Goal: Transaction & Acquisition: Purchase product/service

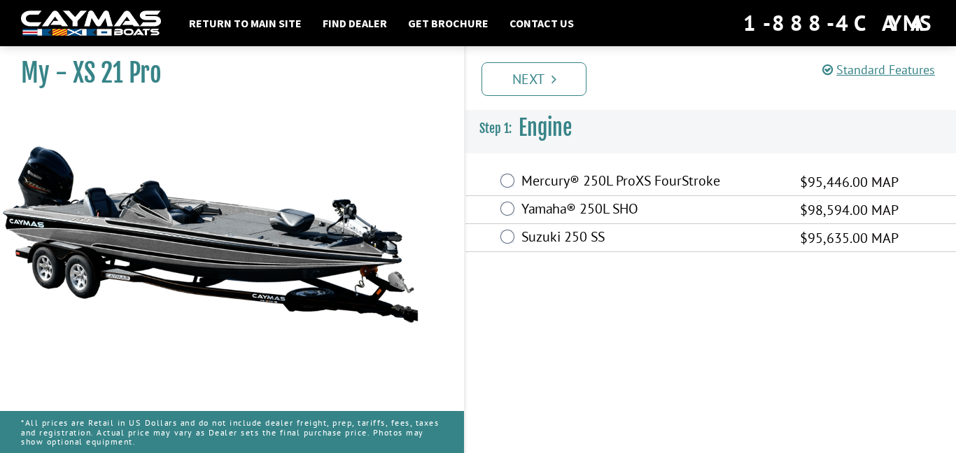
click at [757, 208] on label "Yamaha® 250L SHO" at bounding box center [651, 210] width 261 height 20
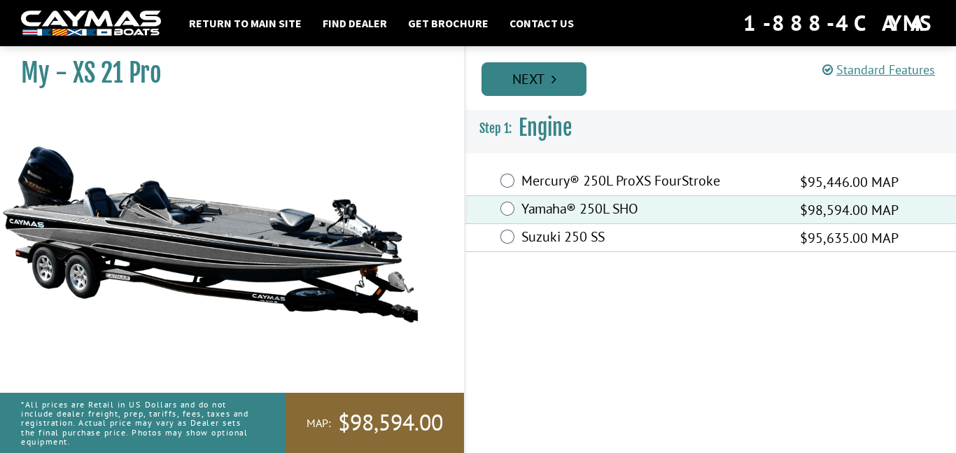
click at [552, 95] on link "Next" at bounding box center [534, 79] width 105 height 34
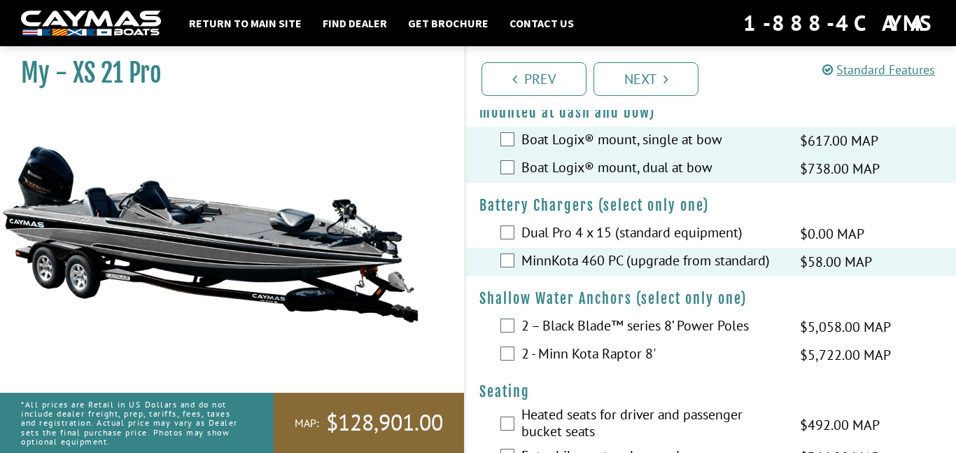
scroll to position [1091, 0]
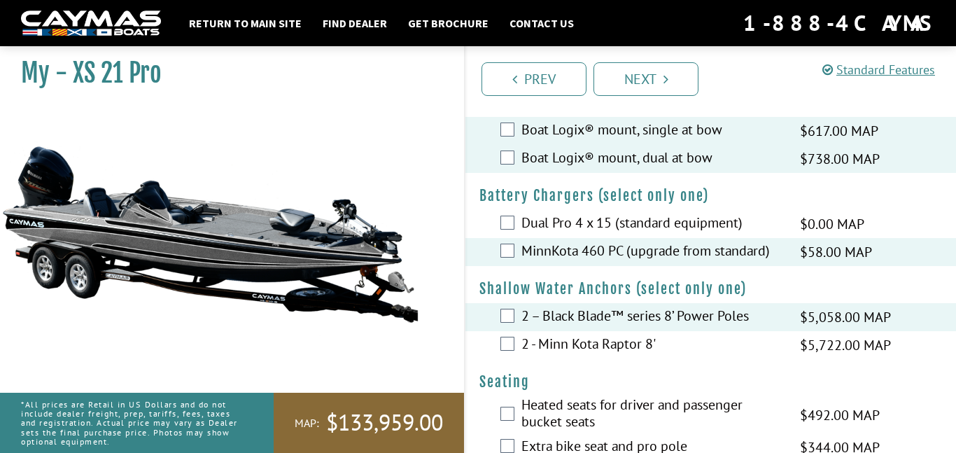
click at [505, 349] on div "2 - Minn Kota Raptor 8' $5,722.00 MAP $6,755.00 MSRP" at bounding box center [710, 345] width 491 height 28
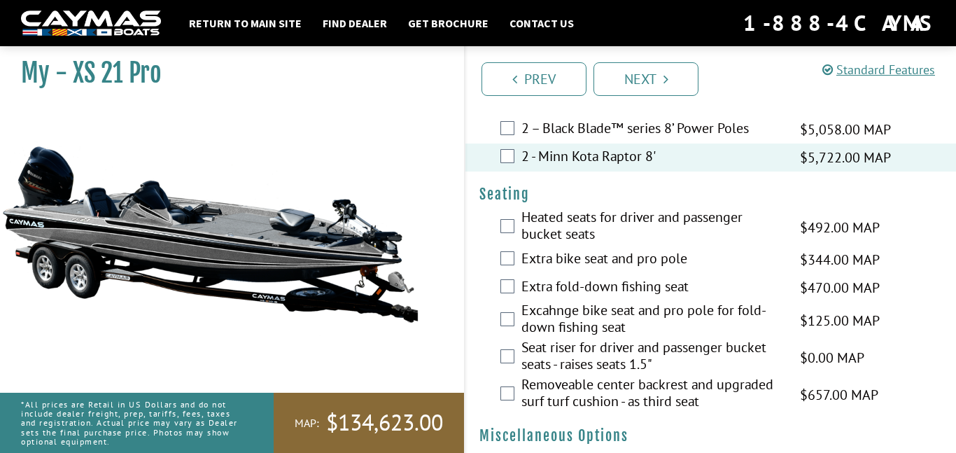
scroll to position [1296, 0]
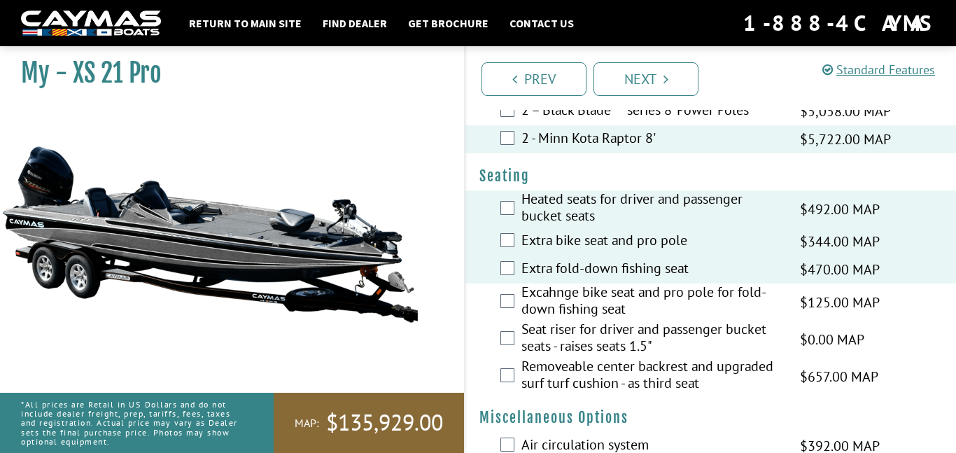
click at [506, 321] on div "Excahnge bike seat and pro pole for fold-down fishing seat $125.00 MAP $148.00 …" at bounding box center [710, 301] width 491 height 37
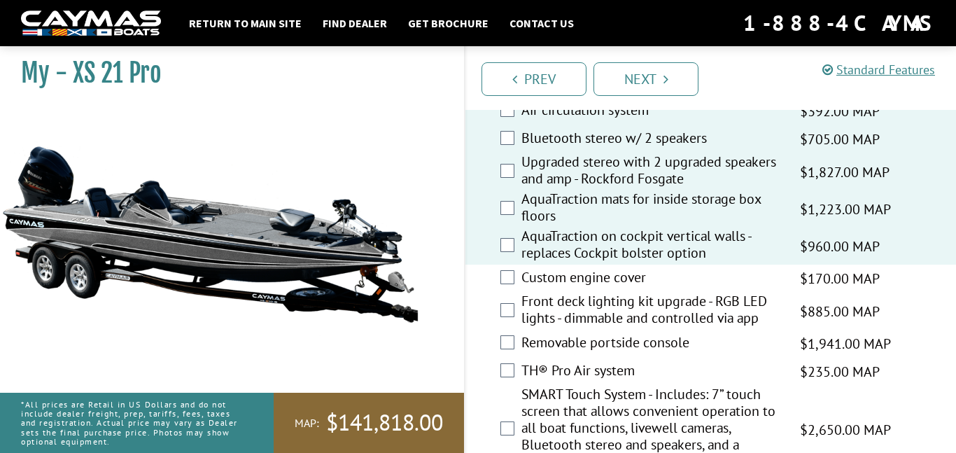
scroll to position [1632, 0]
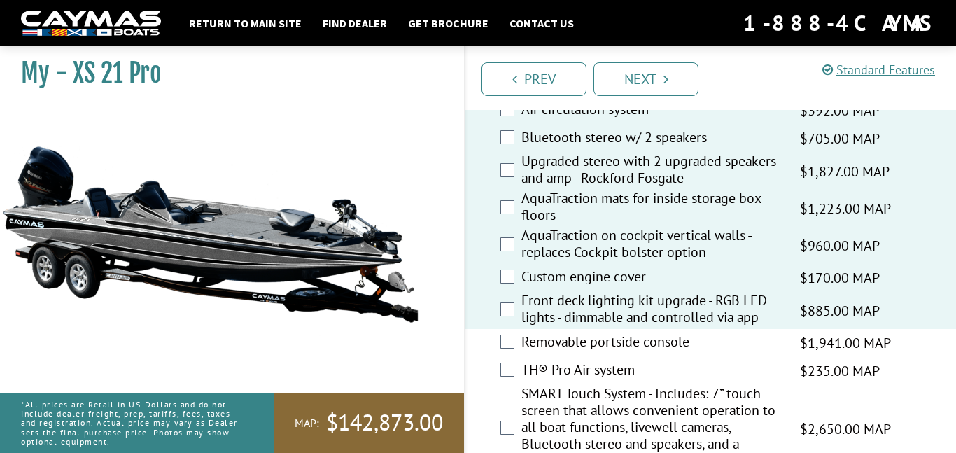
click at [512, 350] on div "Removable portside console $1,941.00 MAP $2,291.00 MSRP" at bounding box center [710, 343] width 491 height 28
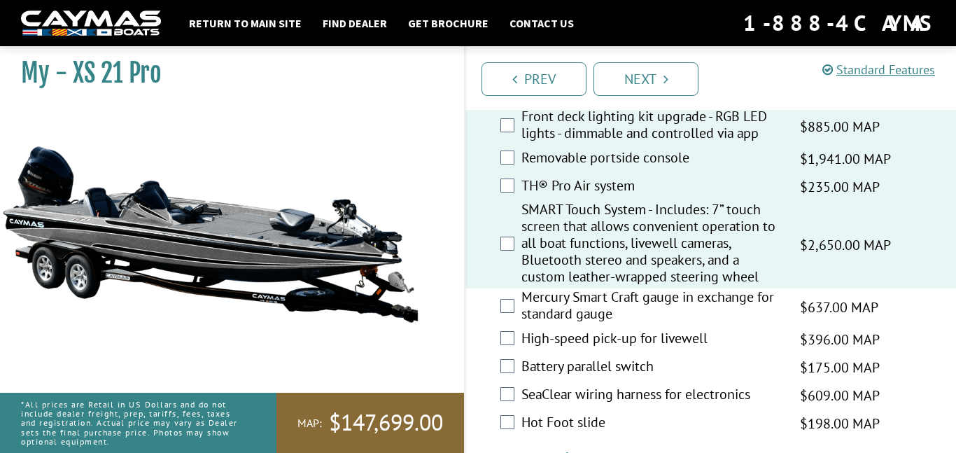
scroll to position [1817, 0]
click at [509, 324] on div "Mercury Smart Craft gauge in exchange for standard gauge $637.00 MAP $752.00 MS…" at bounding box center [710, 305] width 491 height 37
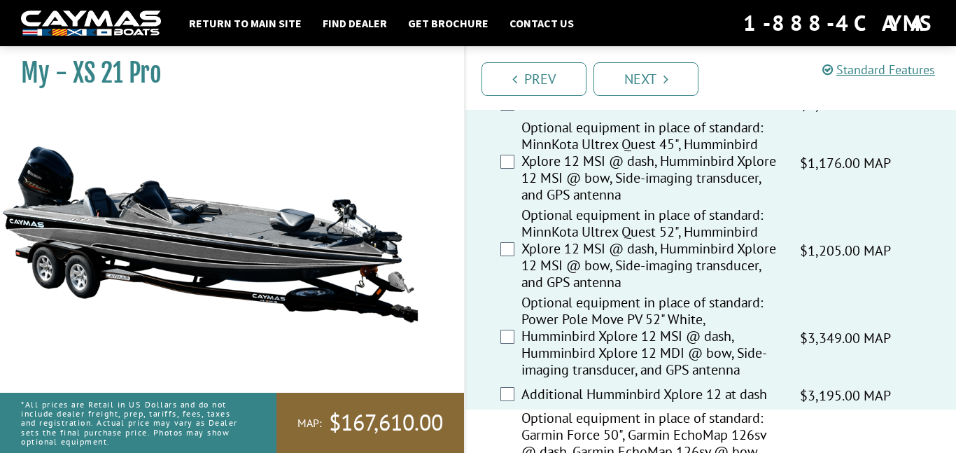
scroll to position [0, 0]
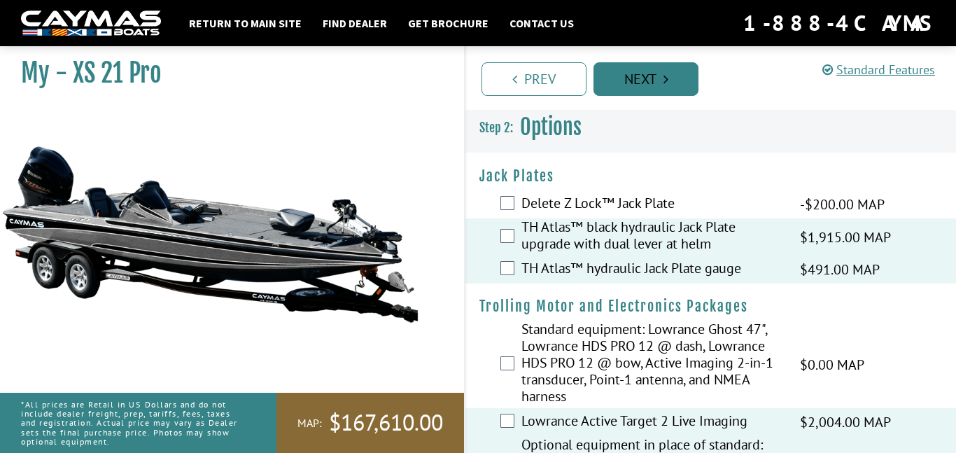
click at [619, 78] on link "Next" at bounding box center [646, 79] width 105 height 34
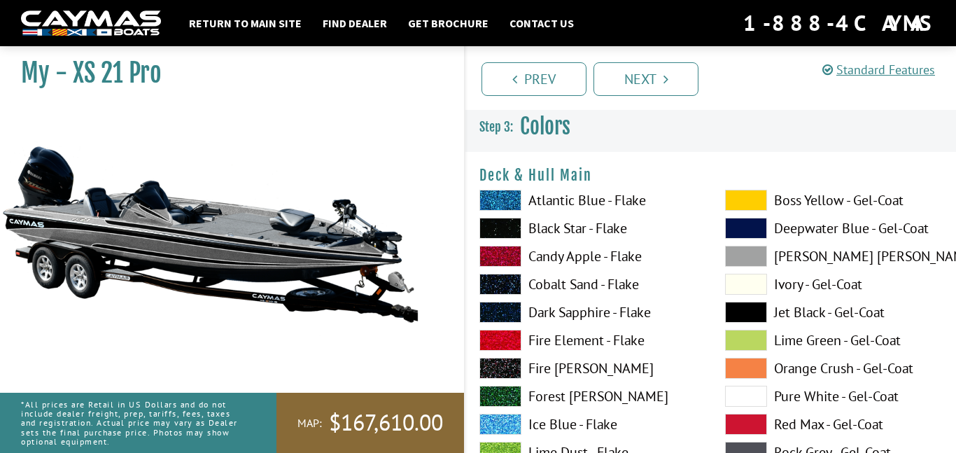
click at [496, 201] on span at bounding box center [500, 200] width 42 height 21
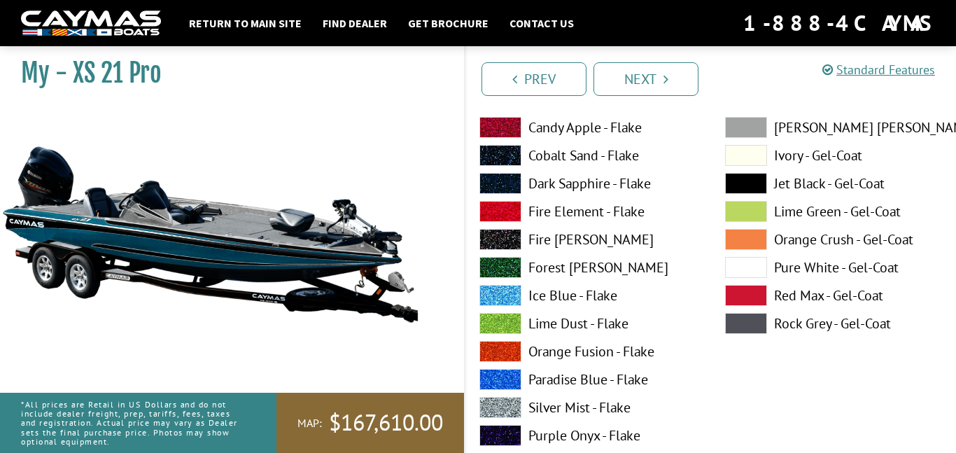
scroll to position [129, 0]
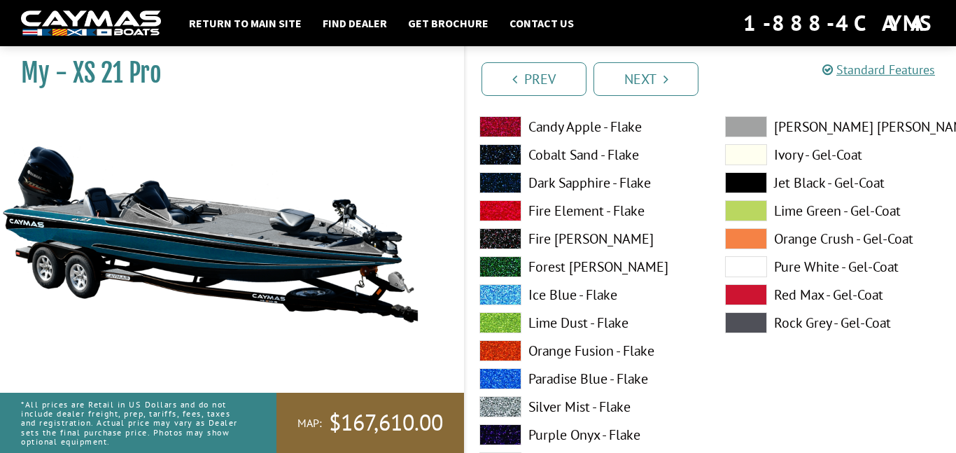
click at [486, 265] on span at bounding box center [500, 266] width 42 height 21
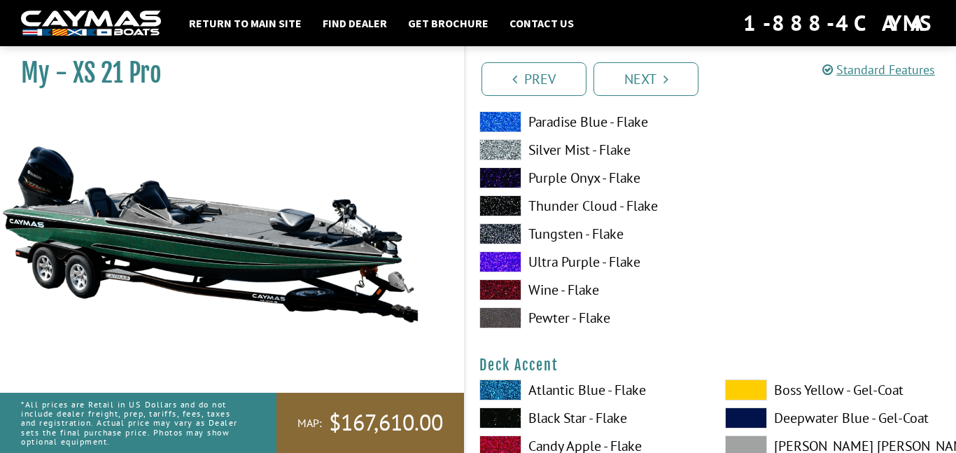
scroll to position [388, 0]
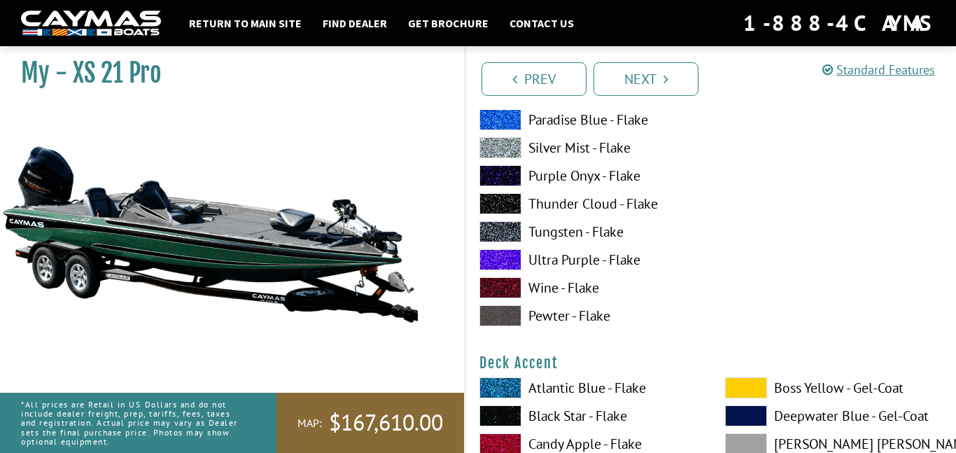
click at [560, 264] on label "Ultra Purple - Flake" at bounding box center [588, 259] width 218 height 21
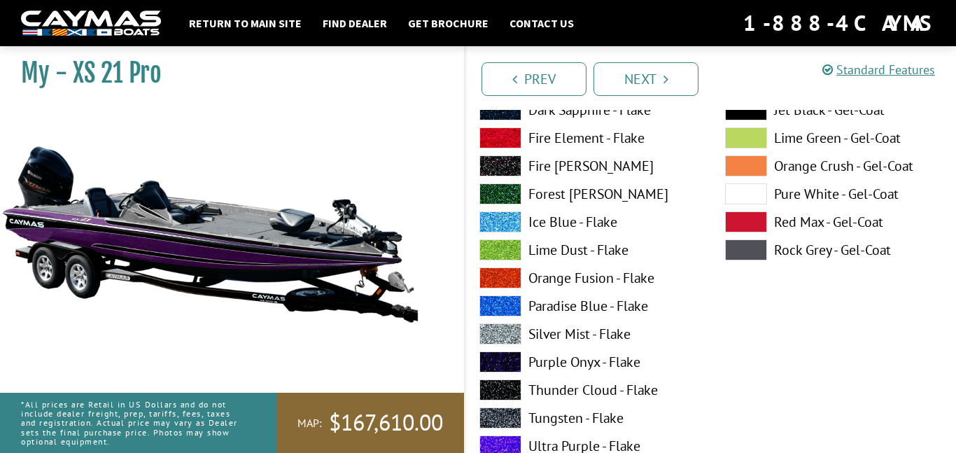
scroll to position [199, 0]
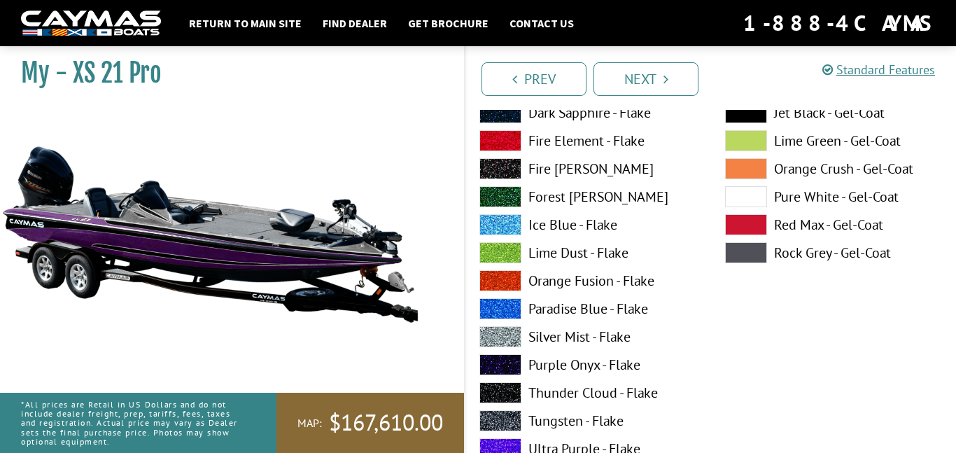
click at [535, 227] on label "Ice Blue - Flake" at bounding box center [588, 224] width 218 height 21
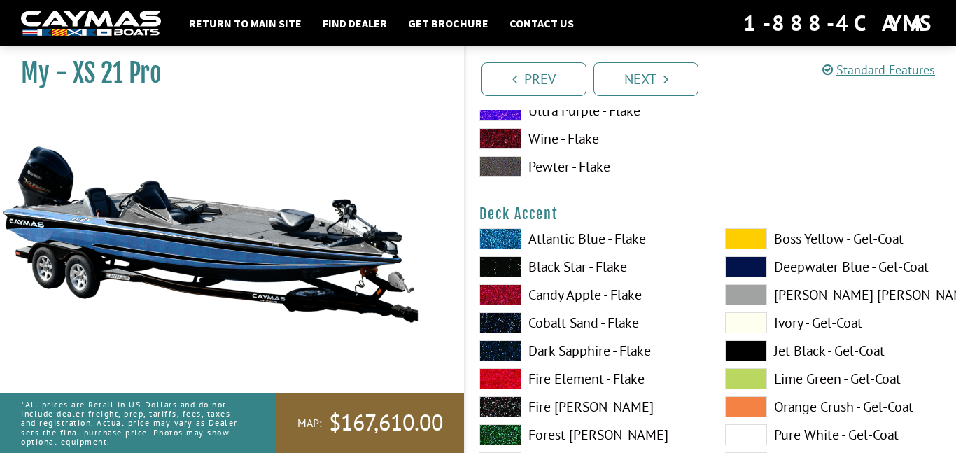
scroll to position [556, 0]
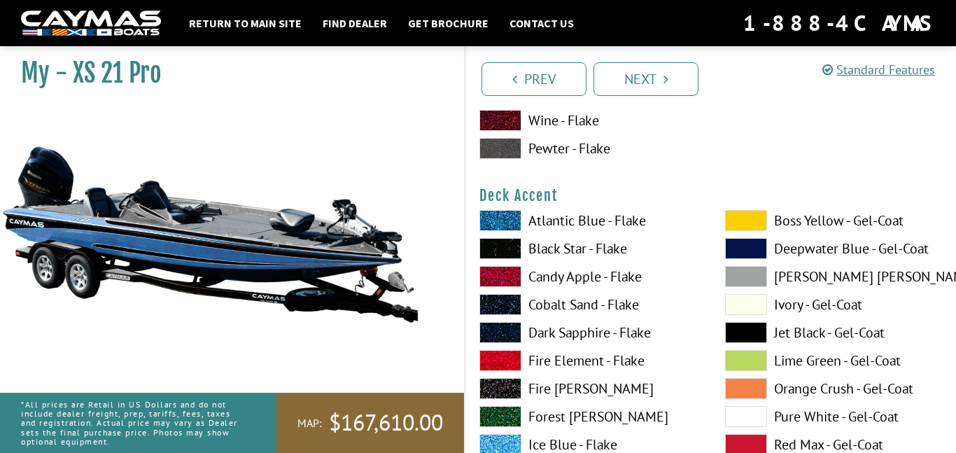
click at [535, 227] on label "Atlantic Blue - Flake" at bounding box center [588, 220] width 218 height 21
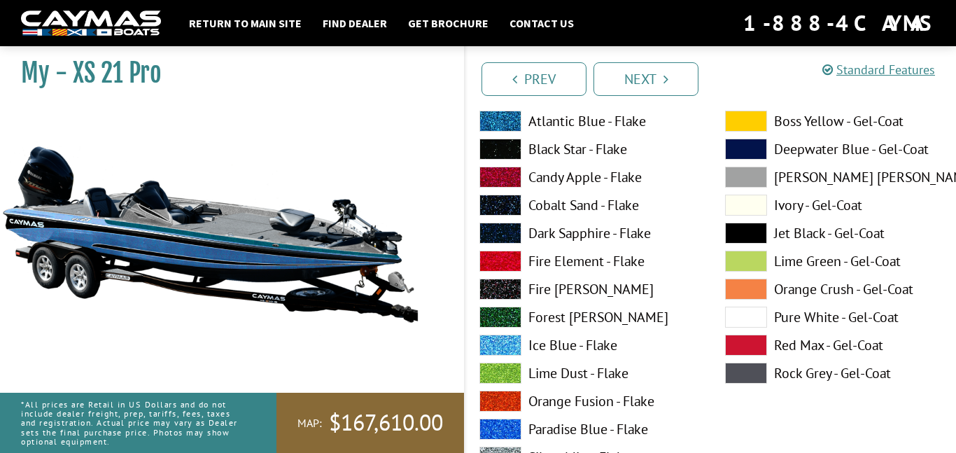
scroll to position [685, 0]
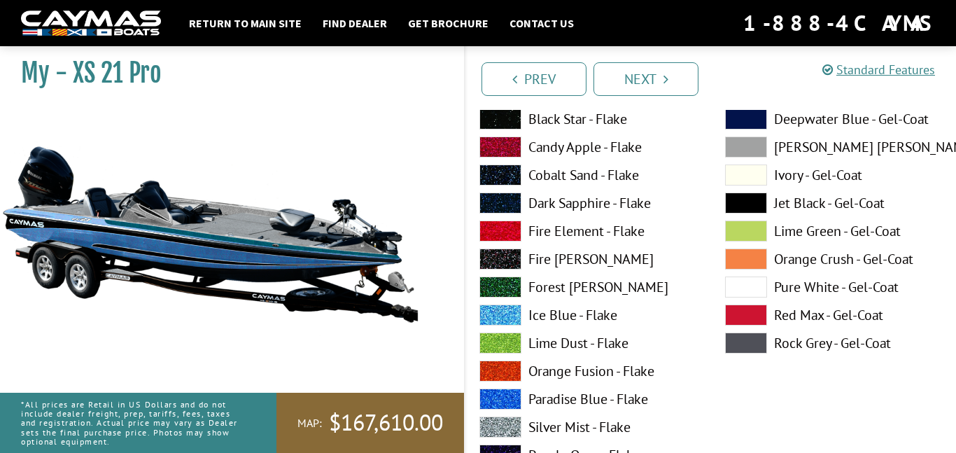
click at [511, 318] on span at bounding box center [500, 314] width 42 height 21
click at [509, 404] on span at bounding box center [500, 398] width 42 height 21
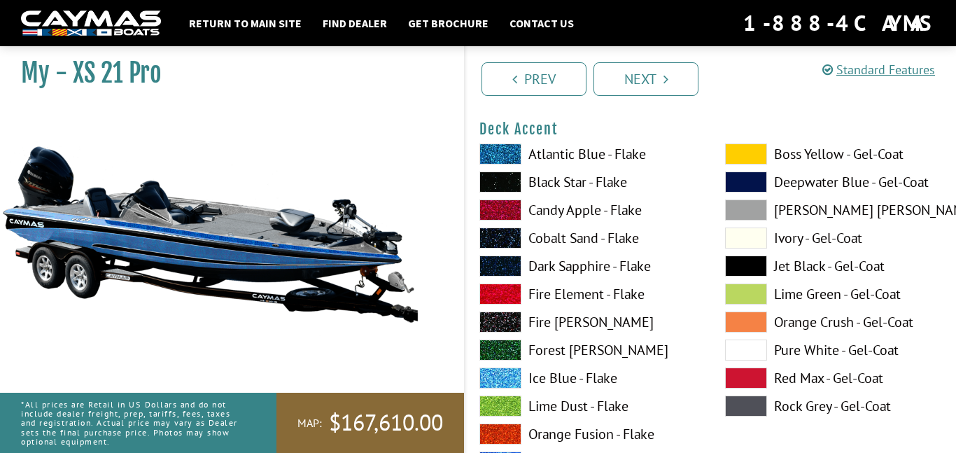
scroll to position [628, 0]
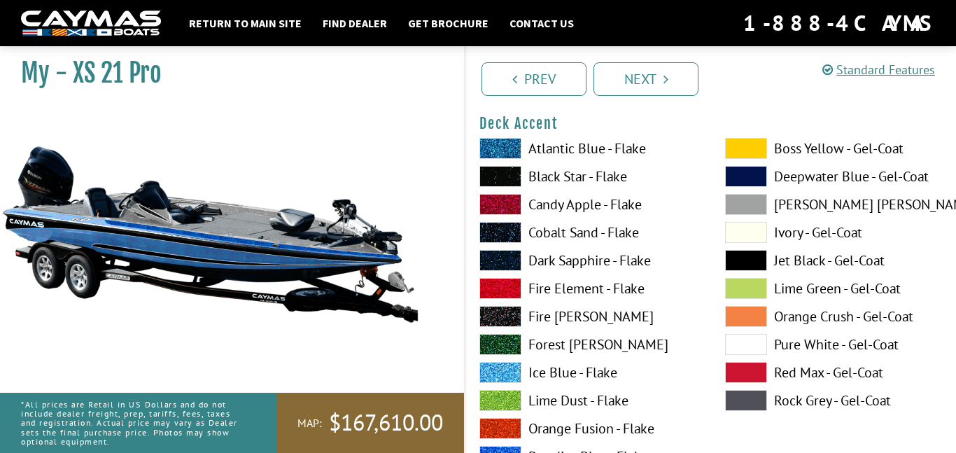
click at [506, 376] on span at bounding box center [500, 372] width 42 height 21
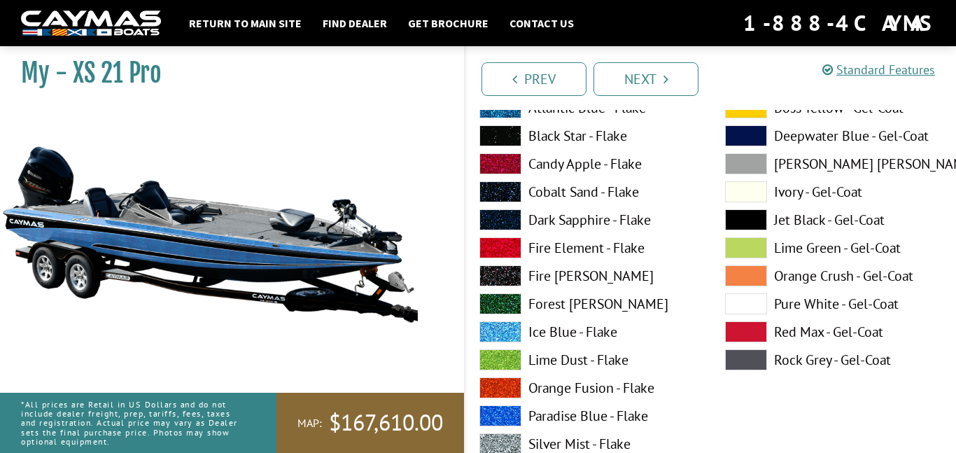
scroll to position [671, 0]
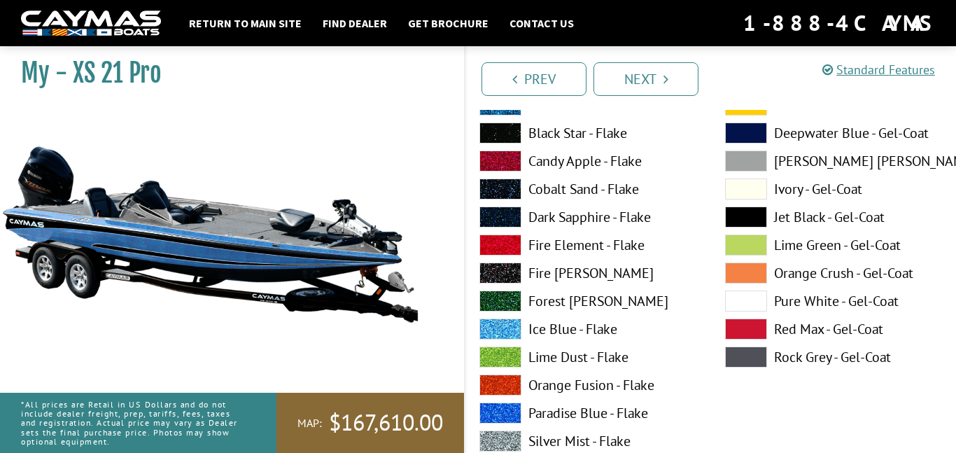
click at [503, 409] on span at bounding box center [500, 412] width 42 height 21
click at [511, 333] on span at bounding box center [500, 328] width 42 height 21
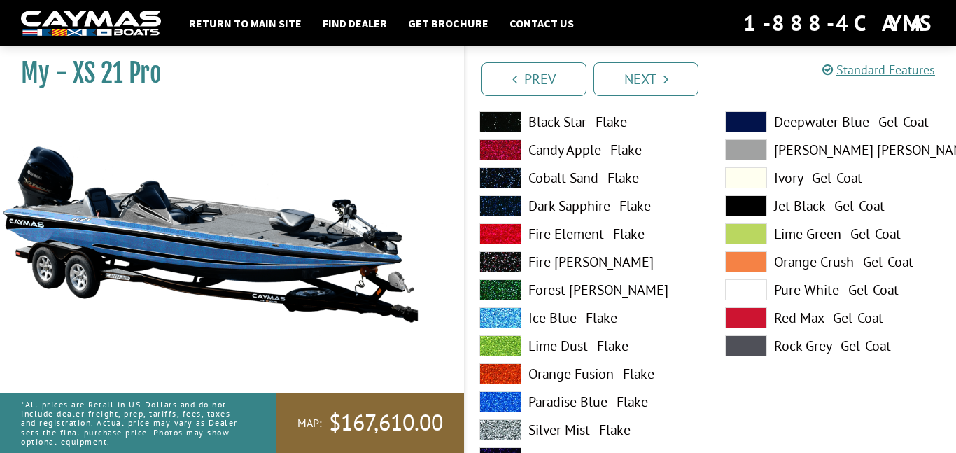
scroll to position [1260, 0]
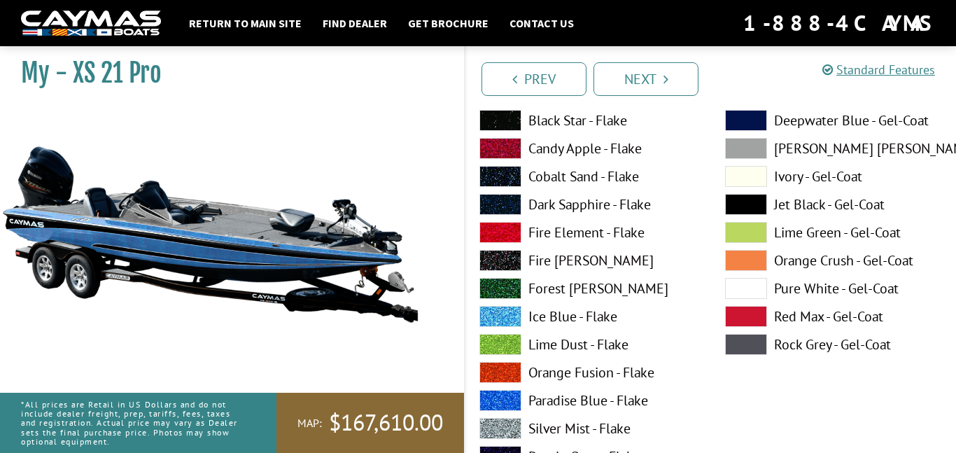
click at [502, 314] on span at bounding box center [500, 316] width 42 height 21
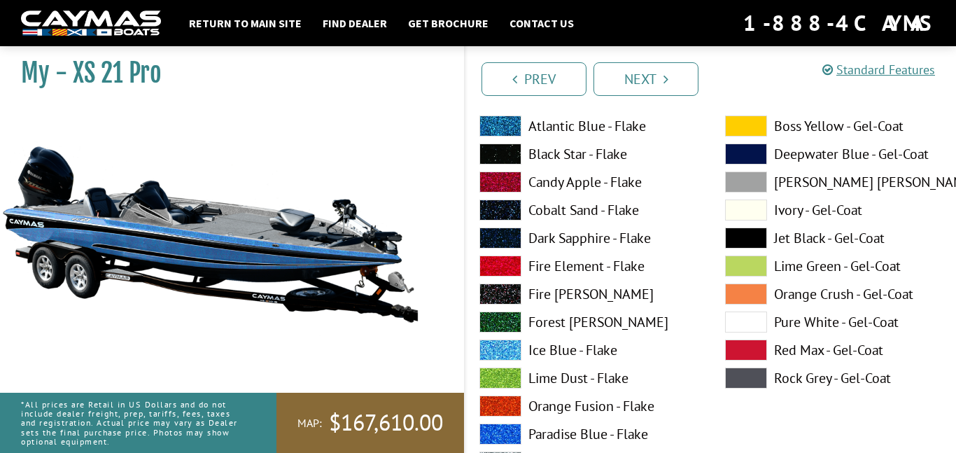
scroll to position [1804, 0]
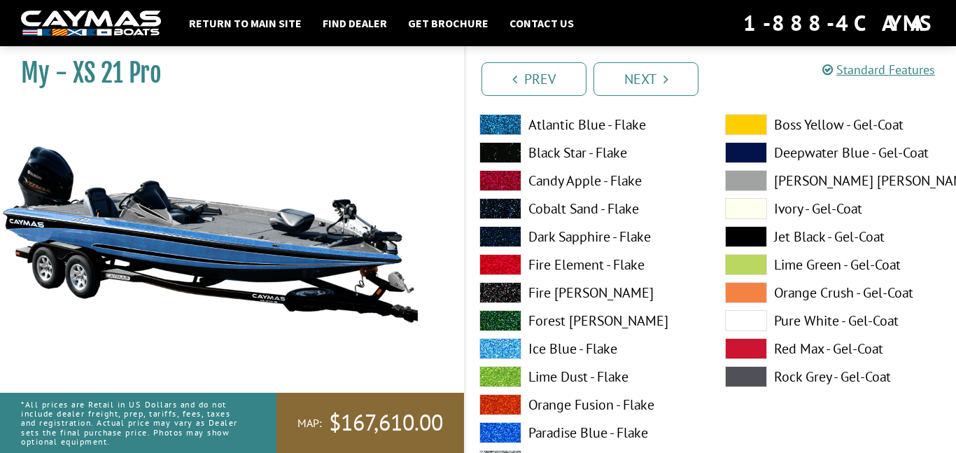
click at [510, 352] on span at bounding box center [500, 348] width 42 height 21
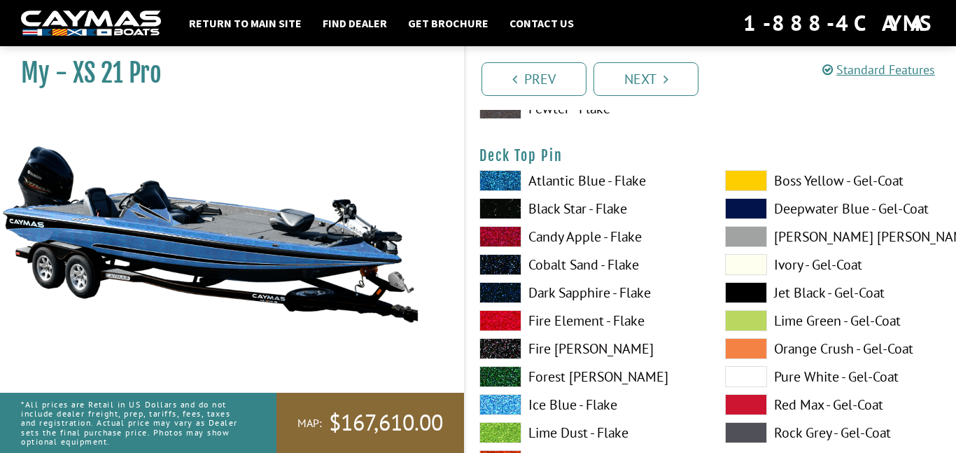
scroll to position [2358, 0]
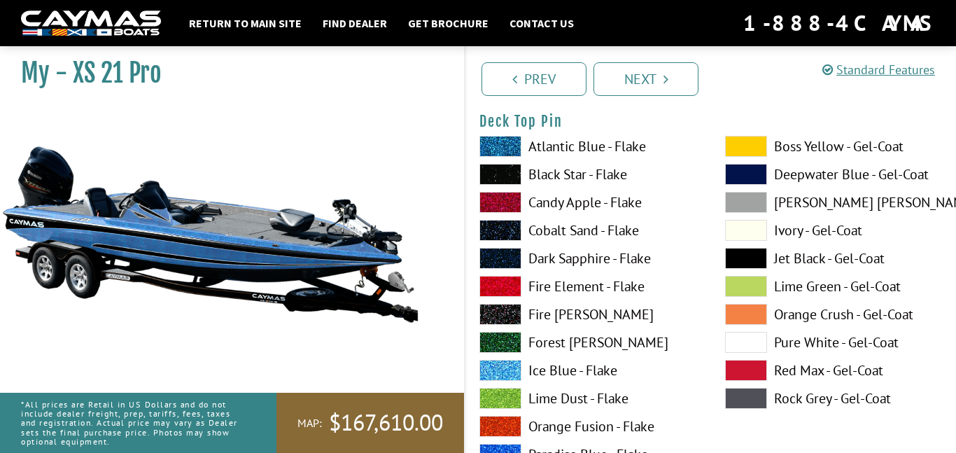
click at [505, 370] on span at bounding box center [500, 370] width 42 height 21
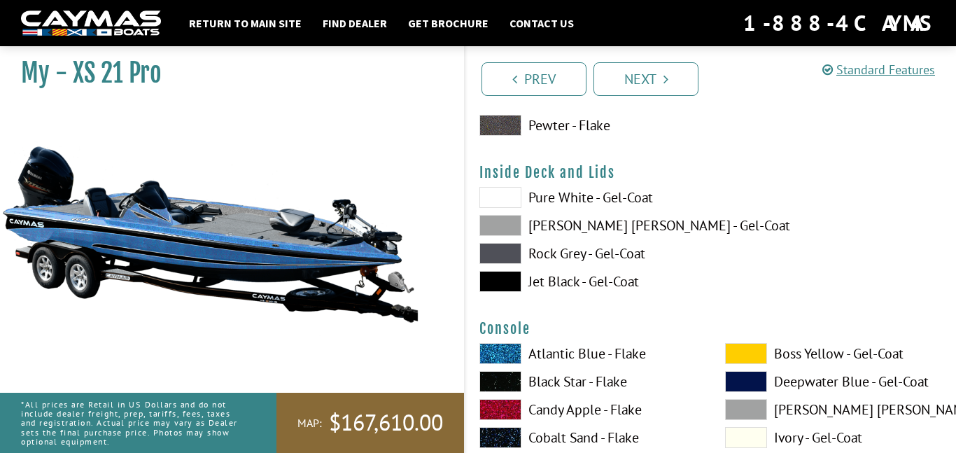
scroll to position [2889, 0]
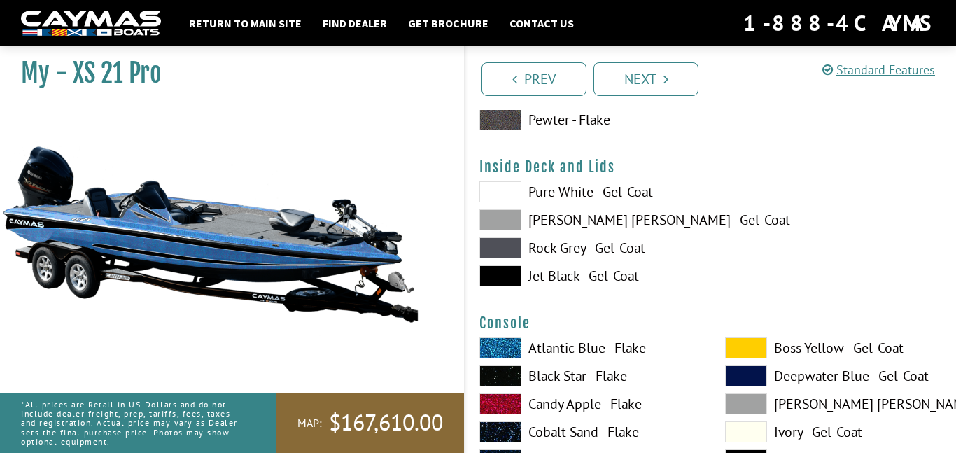
click at [510, 272] on span at bounding box center [500, 275] width 42 height 21
click at [505, 192] on span at bounding box center [500, 191] width 42 height 21
click at [502, 217] on span at bounding box center [500, 219] width 42 height 21
click at [506, 244] on span at bounding box center [500, 247] width 42 height 21
click at [496, 219] on span at bounding box center [500, 219] width 42 height 21
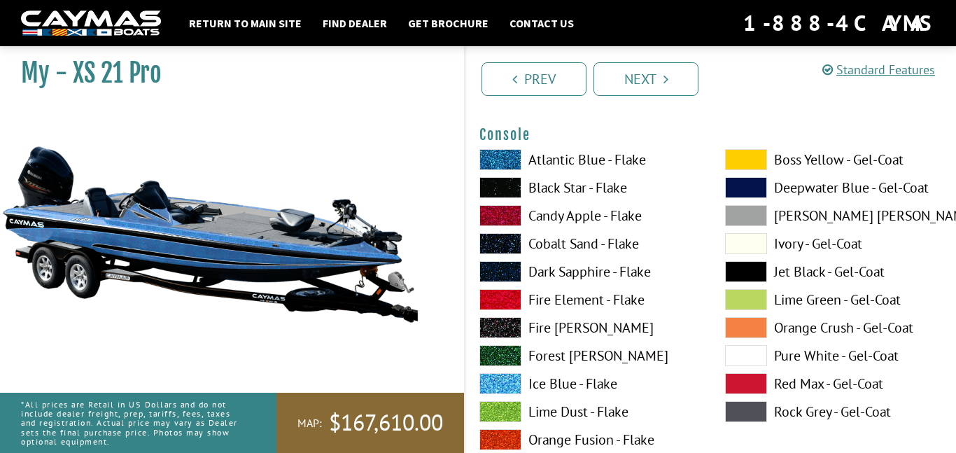
scroll to position [3076, 0]
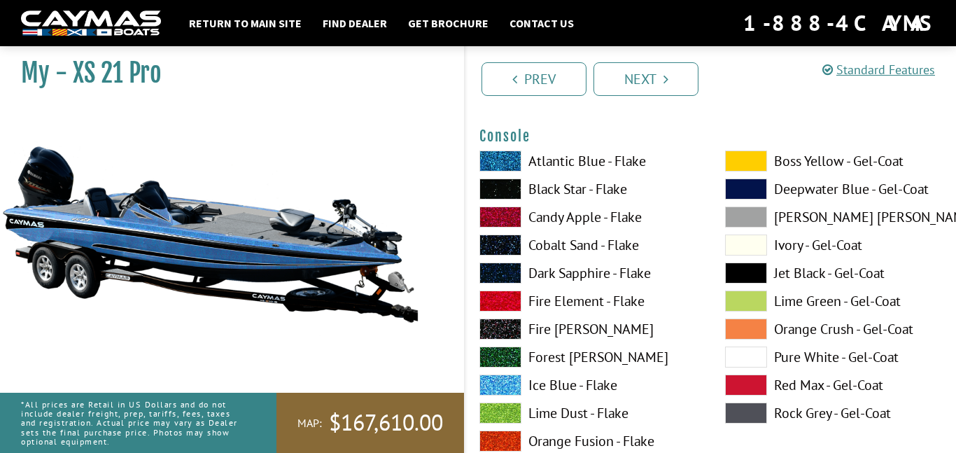
click at [503, 386] on span at bounding box center [500, 384] width 42 height 21
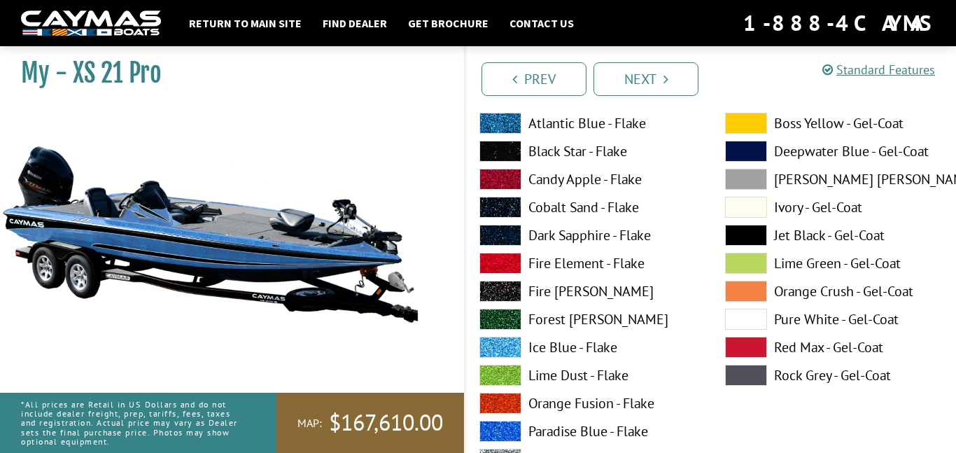
scroll to position [3693, 0]
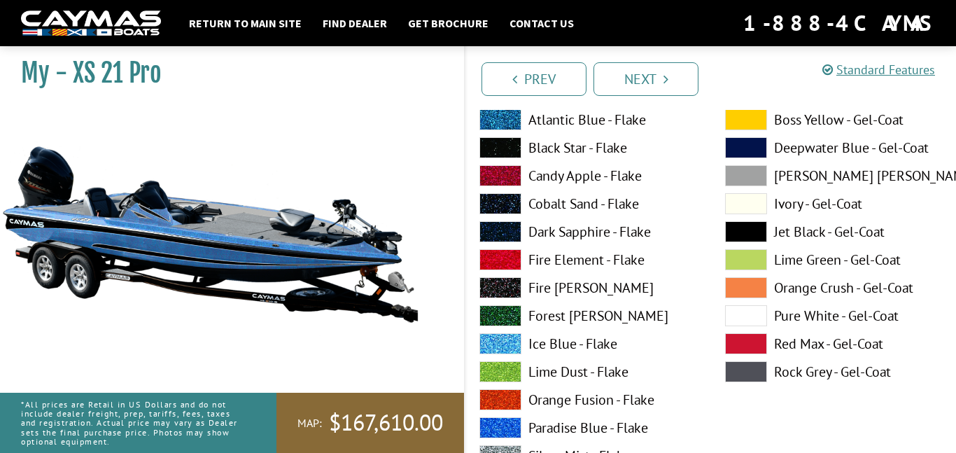
click at [492, 342] on span at bounding box center [500, 343] width 42 height 21
click at [493, 346] on span at bounding box center [500, 343] width 42 height 21
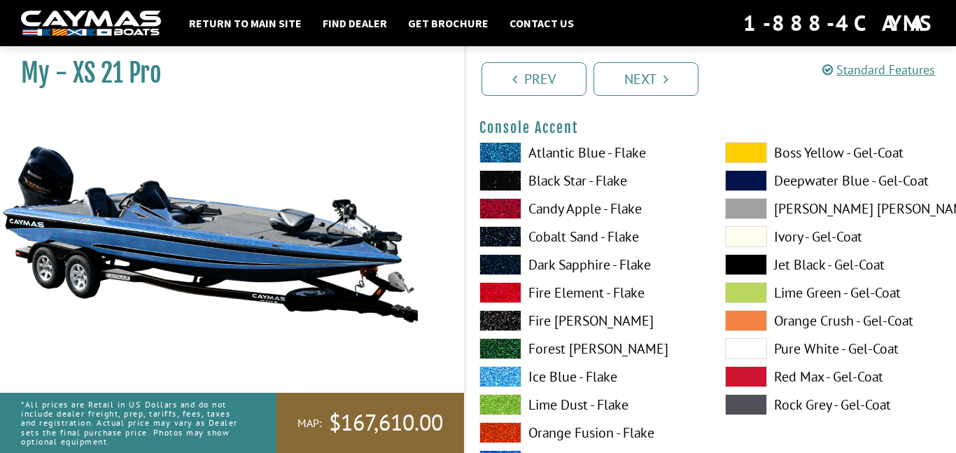
scroll to position [3659, 0]
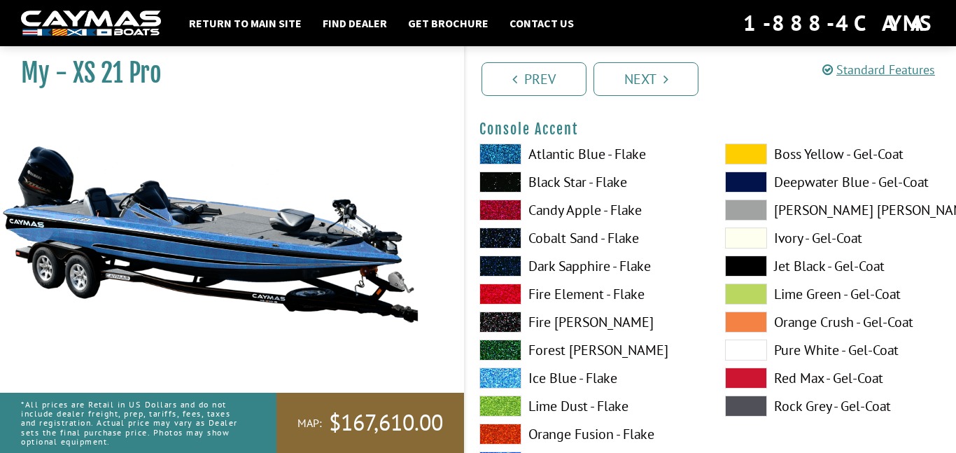
click at [497, 186] on span at bounding box center [500, 181] width 42 height 21
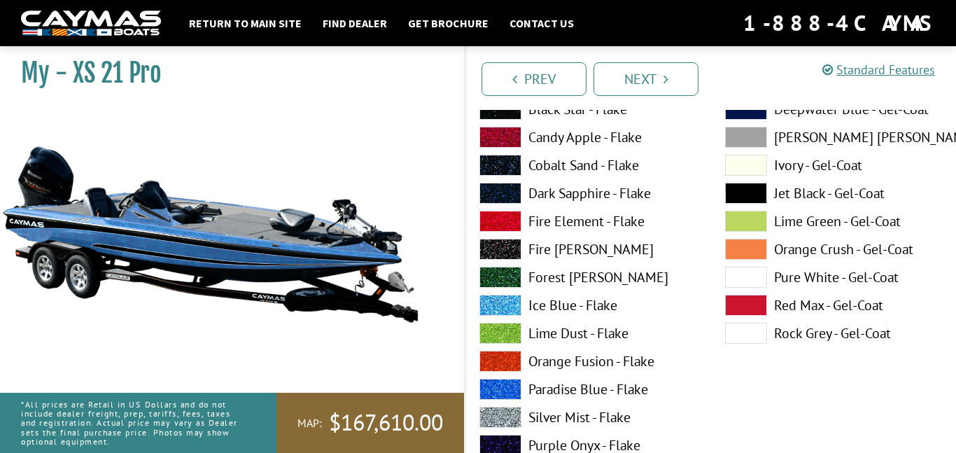
scroll to position [4311, 0]
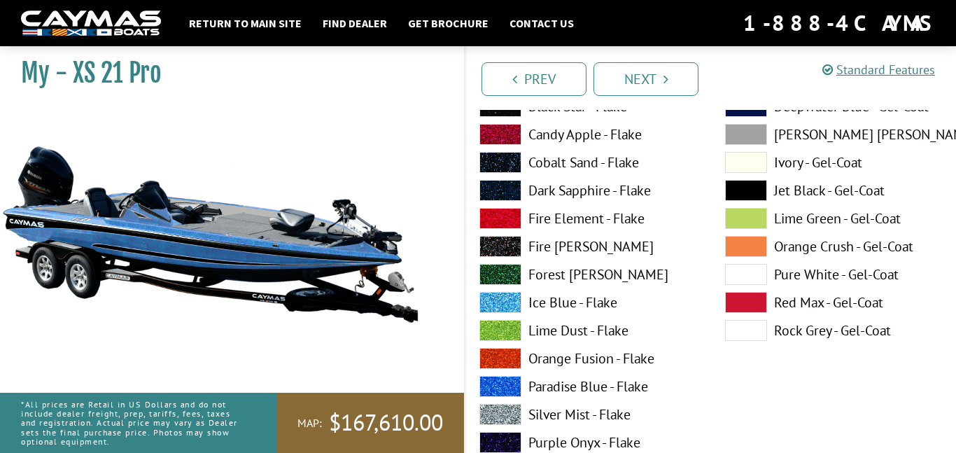
click at [505, 300] on span at bounding box center [500, 302] width 42 height 21
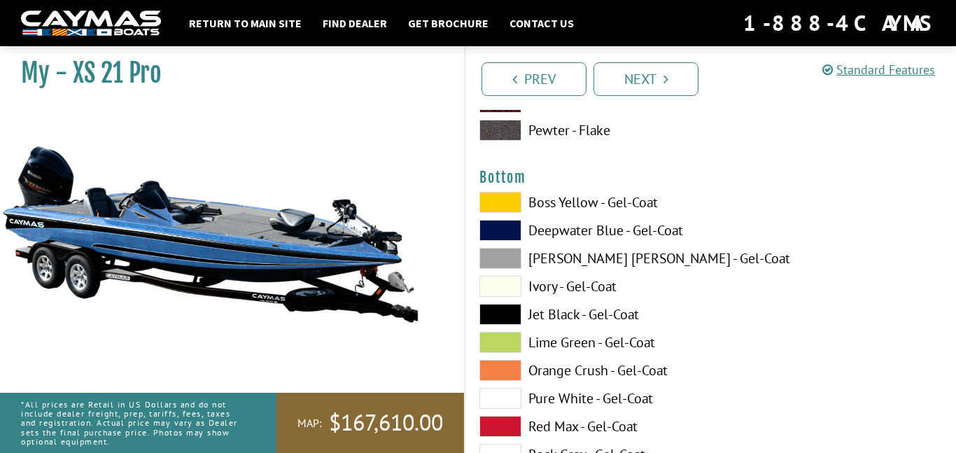
scroll to position [4763, 0]
click at [500, 314] on span at bounding box center [500, 313] width 42 height 21
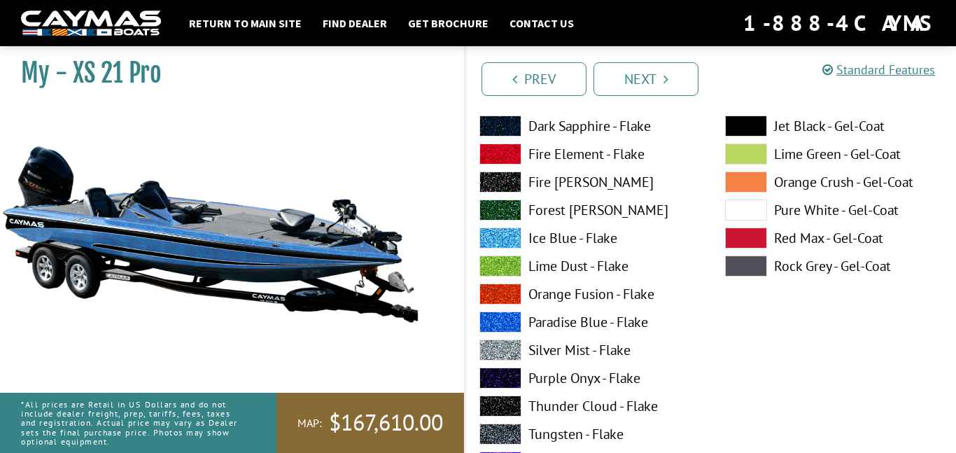
scroll to position [5273, 0]
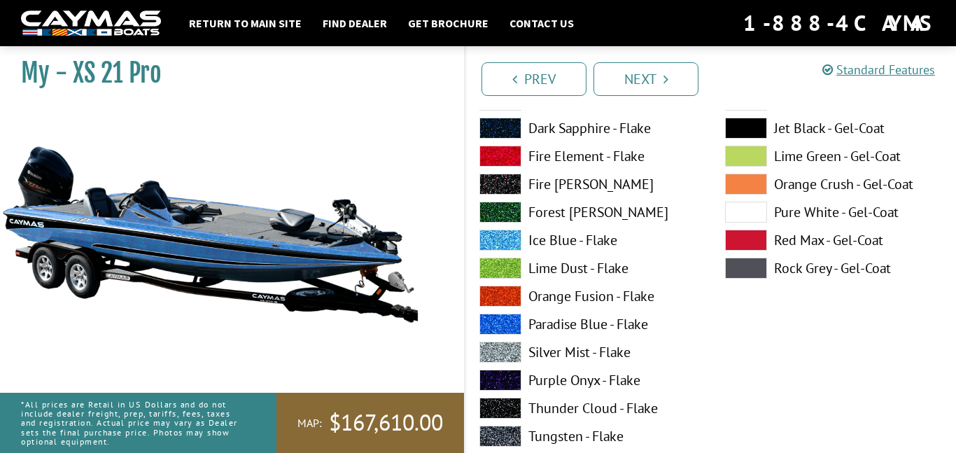
click at [491, 241] on span at bounding box center [500, 240] width 42 height 21
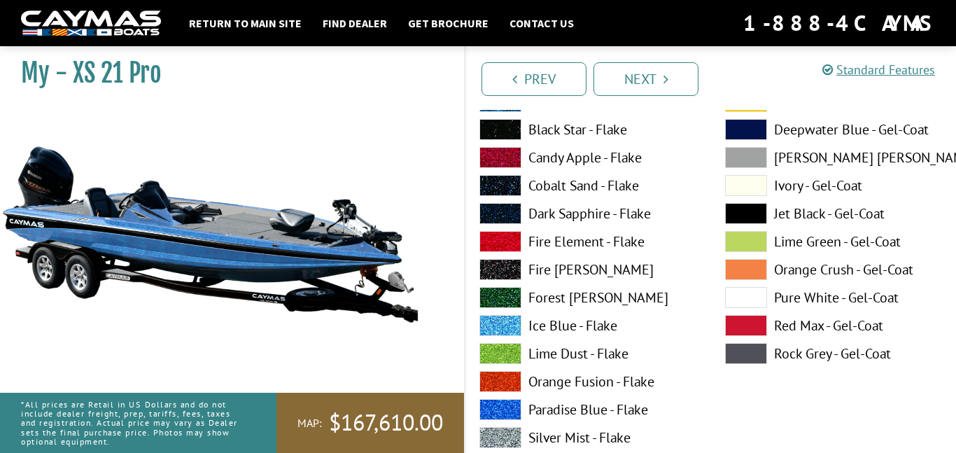
scroll to position [5185, 0]
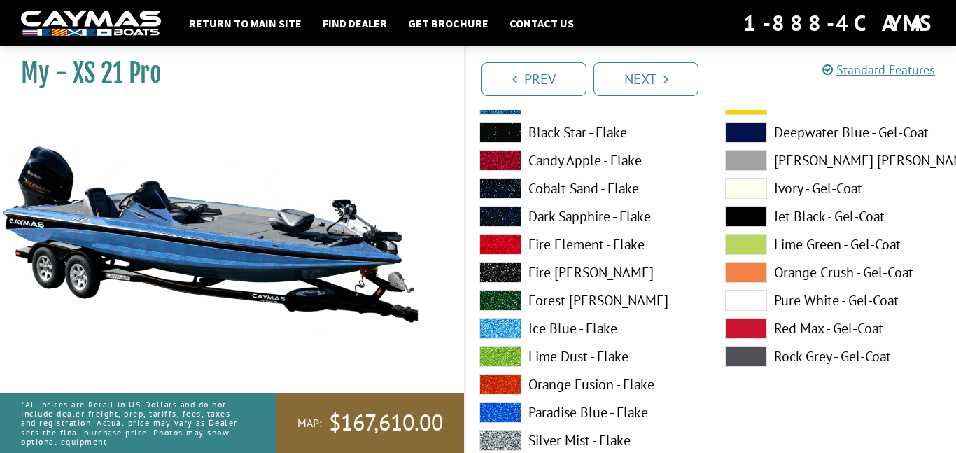
click at [507, 140] on span at bounding box center [500, 132] width 42 height 21
click at [743, 206] on span at bounding box center [746, 216] width 42 height 21
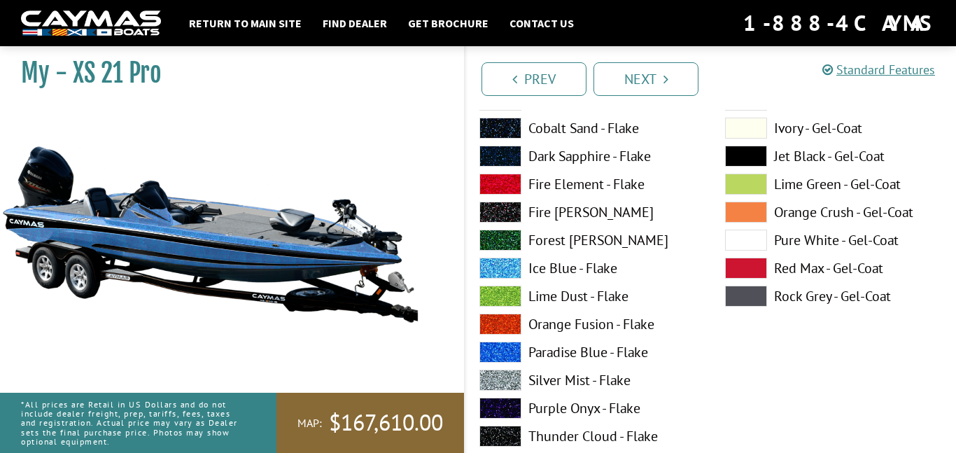
scroll to position [5836, 0]
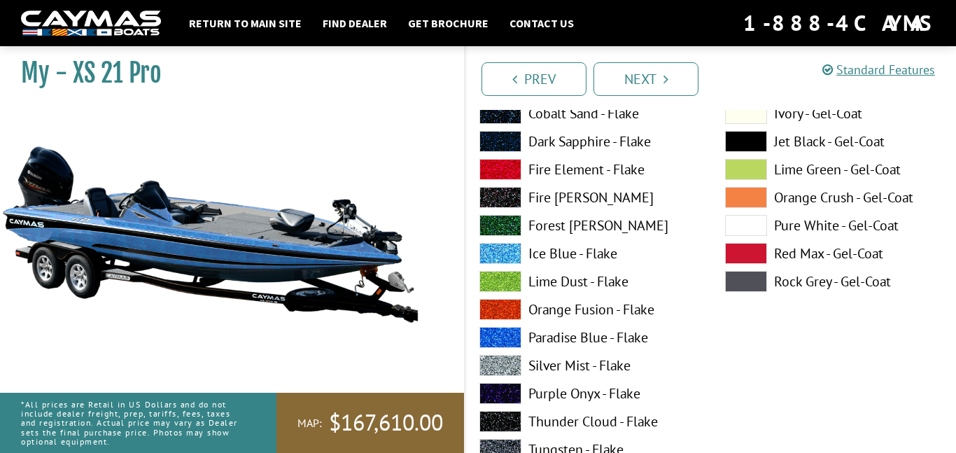
click at [508, 254] on span at bounding box center [500, 253] width 42 height 21
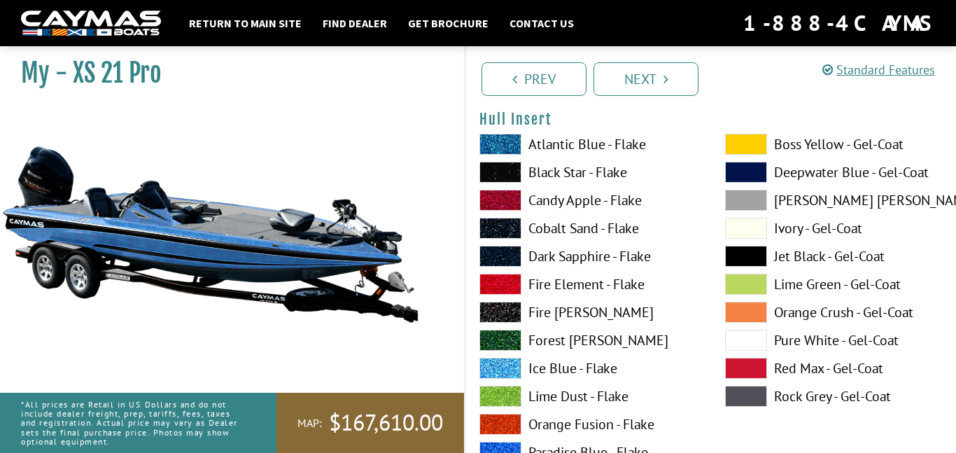
scroll to position [6298, 0]
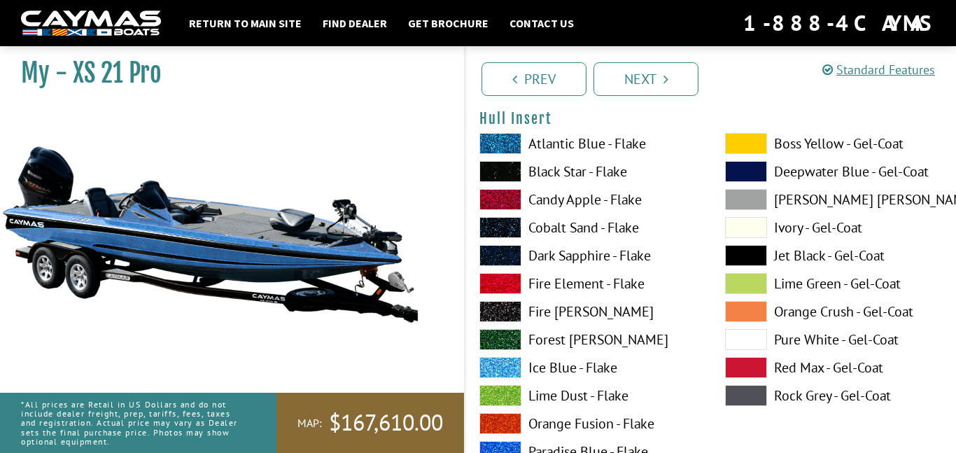
click at [501, 366] on span at bounding box center [500, 367] width 42 height 21
click at [752, 257] on span at bounding box center [746, 255] width 42 height 21
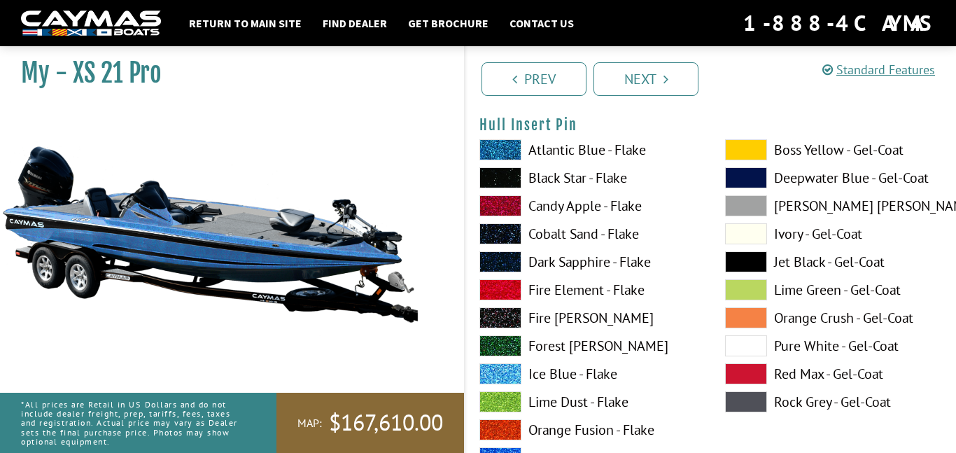
scroll to position [6869, 0]
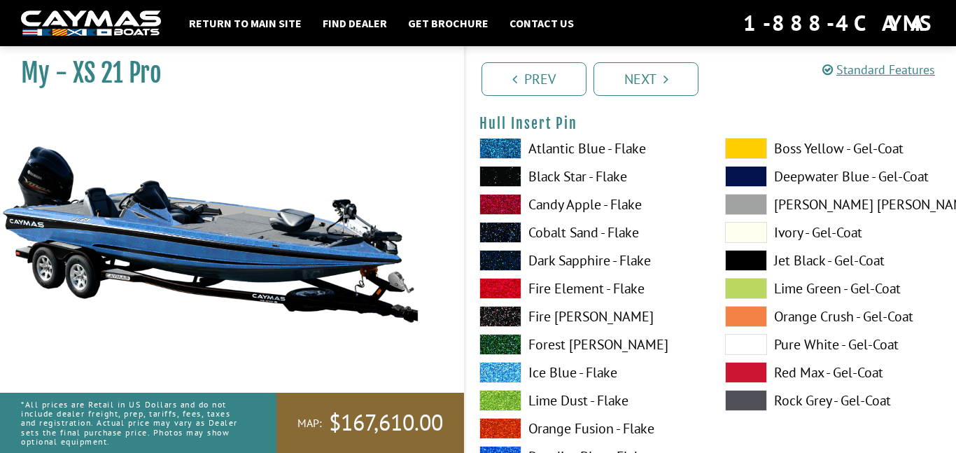
click at [496, 367] on span at bounding box center [500, 372] width 42 height 21
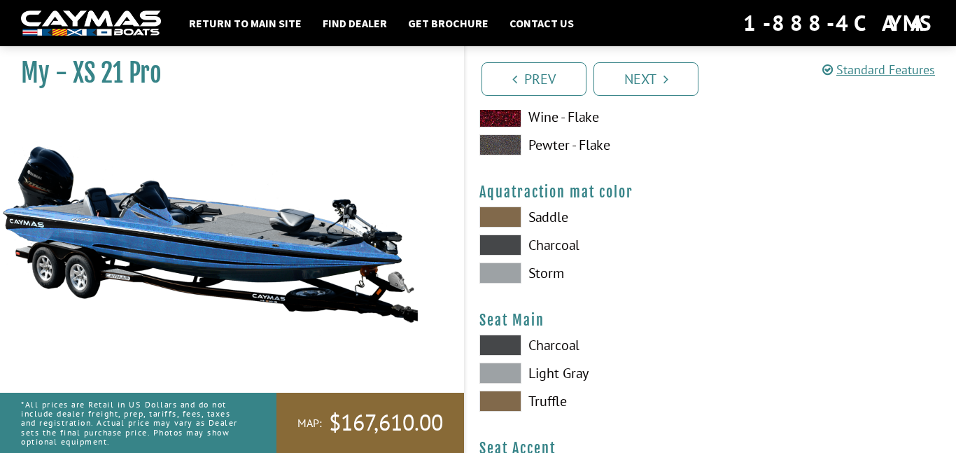
scroll to position [7395, 0]
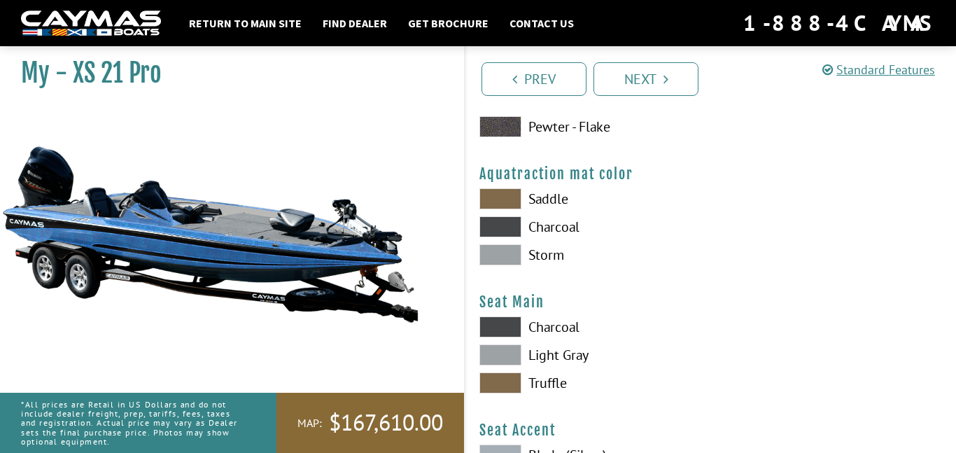
click at [512, 260] on span at bounding box center [500, 254] width 42 height 21
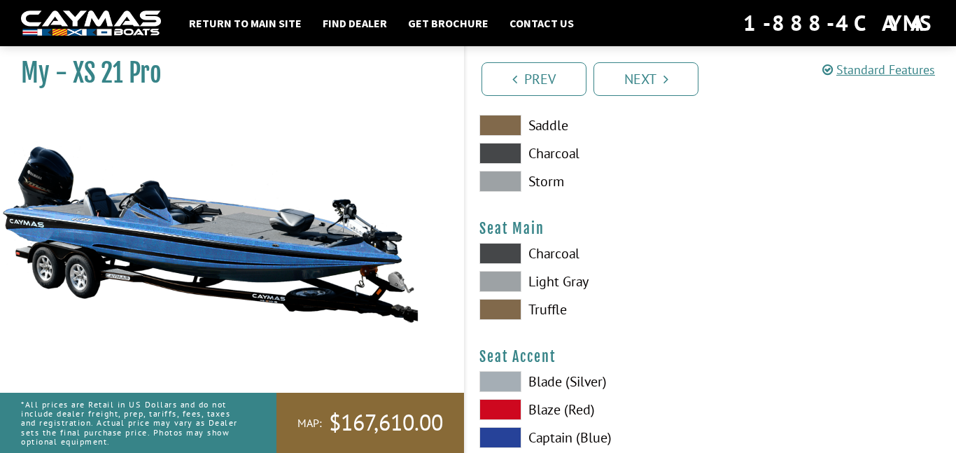
scroll to position [7470, 0]
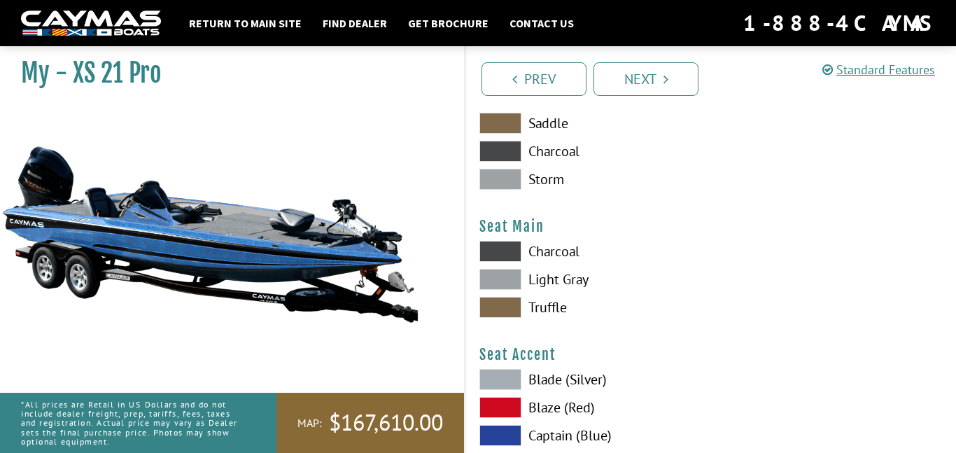
click at [509, 279] on span at bounding box center [500, 279] width 42 height 21
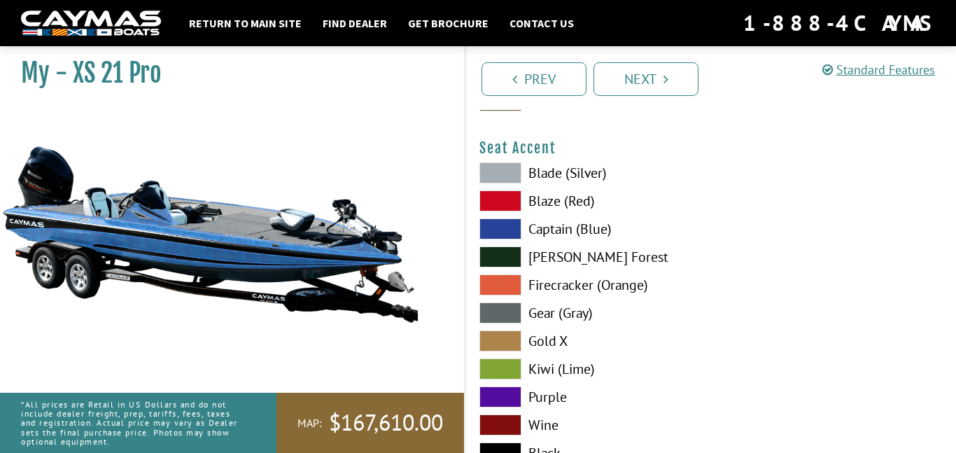
scroll to position [7680, 0]
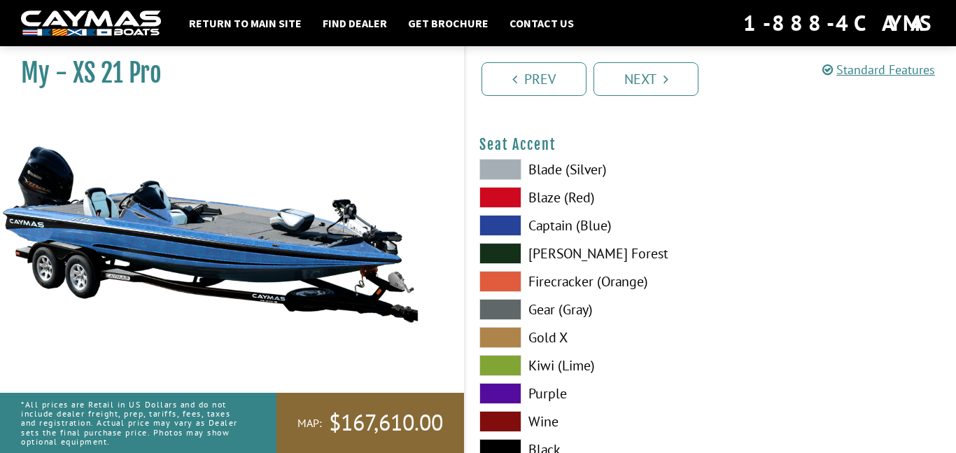
click at [503, 225] on span at bounding box center [500, 225] width 42 height 21
click at [498, 168] on span at bounding box center [500, 169] width 42 height 21
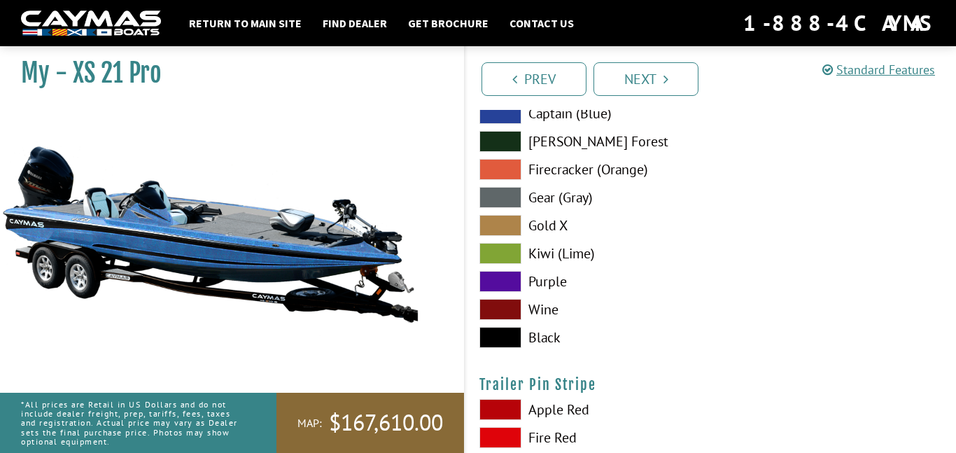
scroll to position [7795, 0]
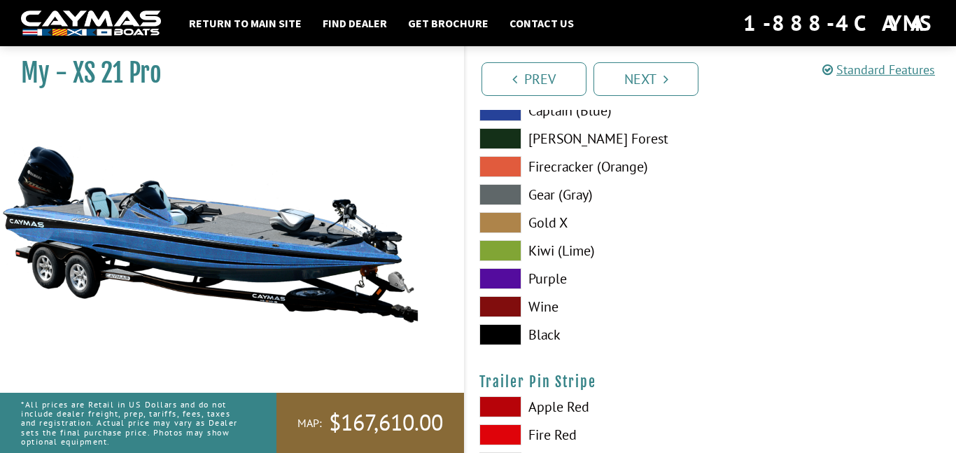
click at [503, 332] on span at bounding box center [500, 334] width 42 height 21
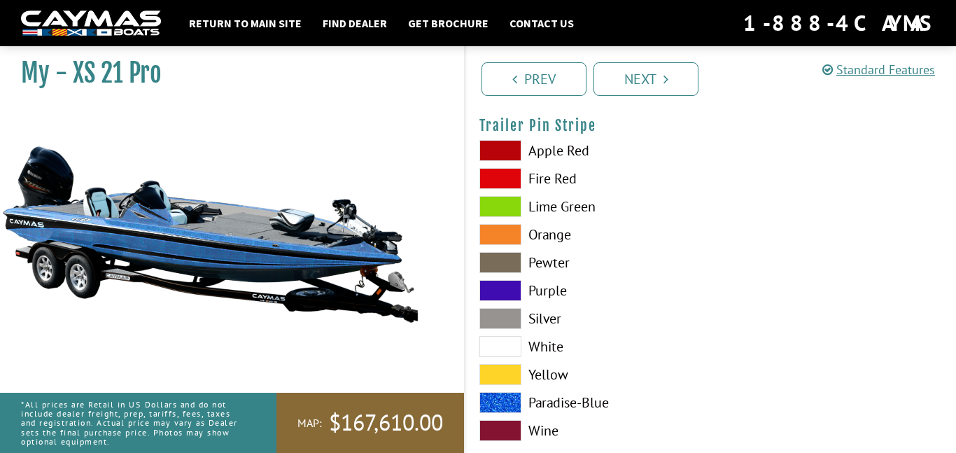
scroll to position [8081, 0]
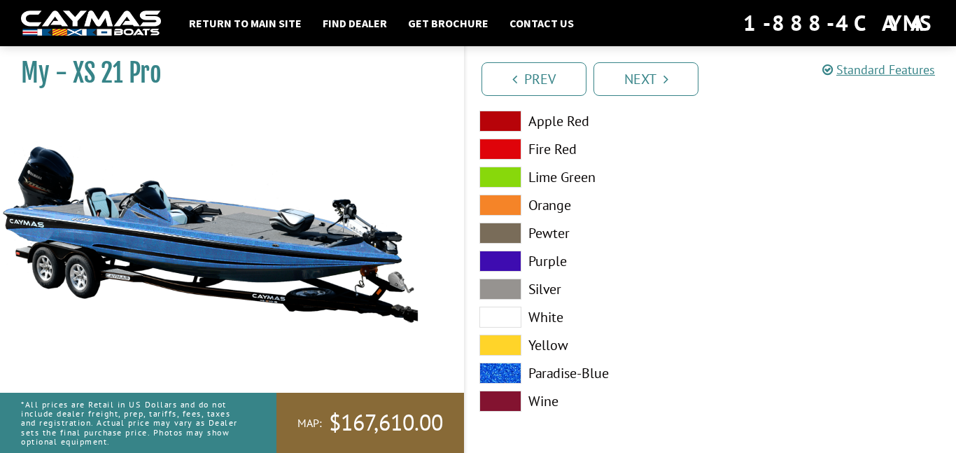
click at [505, 371] on span at bounding box center [500, 373] width 42 height 21
